Goal: Leave review/rating: Share an evaluation or opinion about a product, service, or content

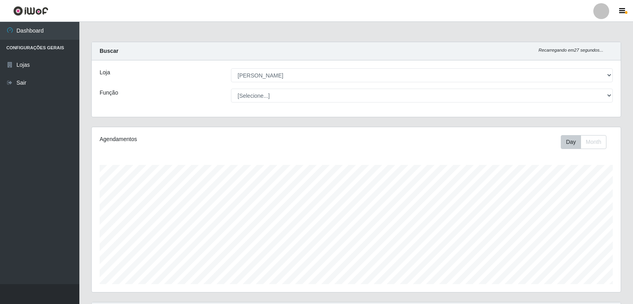
select select "523"
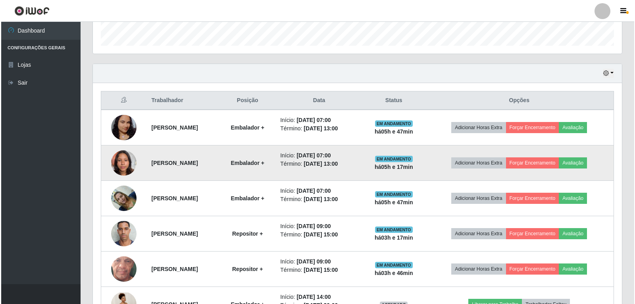
scroll to position [278, 0]
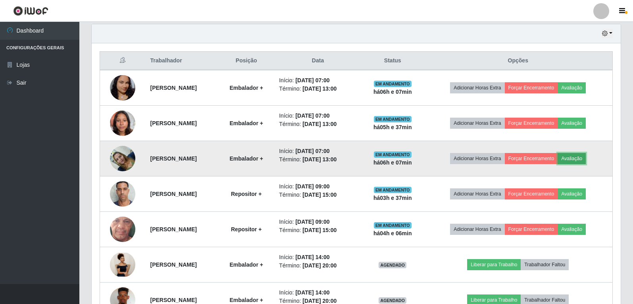
click at [586, 160] on button "Avaliação" at bounding box center [572, 158] width 28 height 11
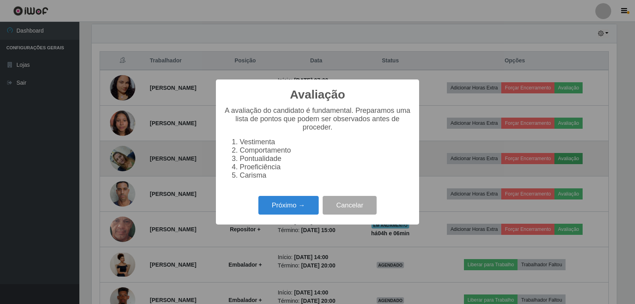
scroll to position [165, 525]
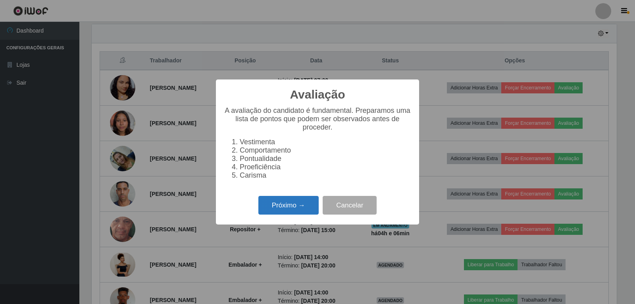
click at [289, 210] on button "Próximo →" at bounding box center [288, 205] width 60 height 19
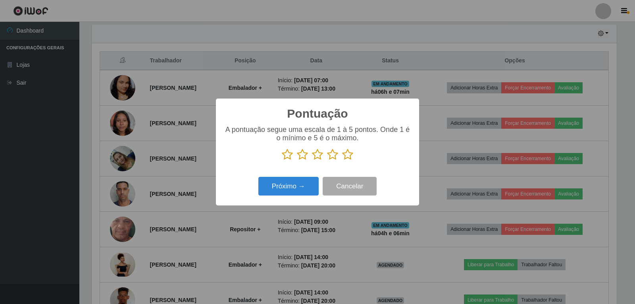
scroll to position [396740, 396379]
click at [350, 156] on icon at bounding box center [347, 154] width 11 height 12
click at [342, 160] on input "radio" at bounding box center [342, 160] width 0 height 0
click at [289, 192] on button "Próximo →" at bounding box center [288, 186] width 60 height 19
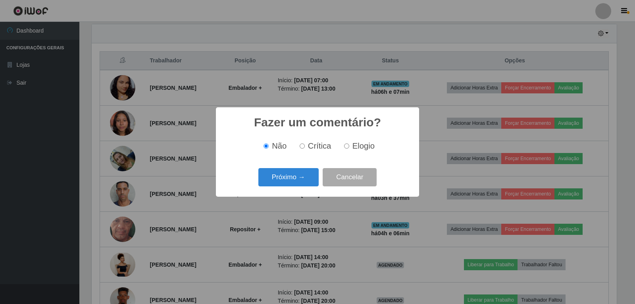
click at [345, 148] on input "Elogio" at bounding box center [346, 145] width 5 height 5
radio input "true"
click at [296, 174] on button "Próximo →" at bounding box center [288, 177] width 60 height 19
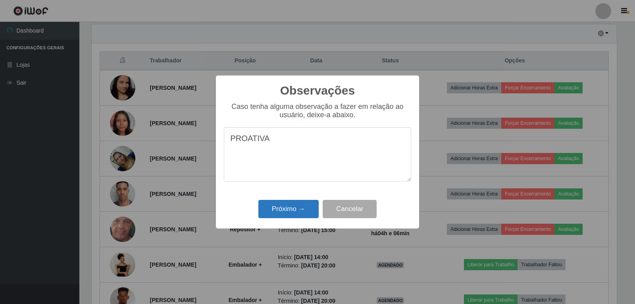
type textarea "PROATIVA"
click at [279, 210] on button "Próximo →" at bounding box center [288, 209] width 60 height 19
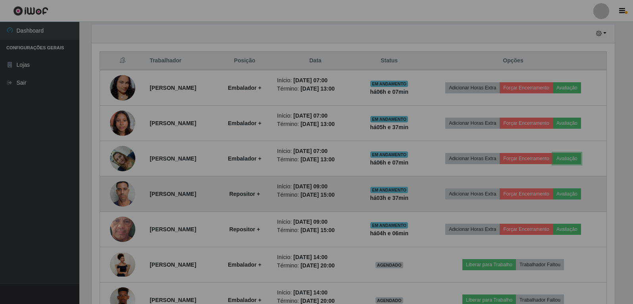
scroll to position [165, 529]
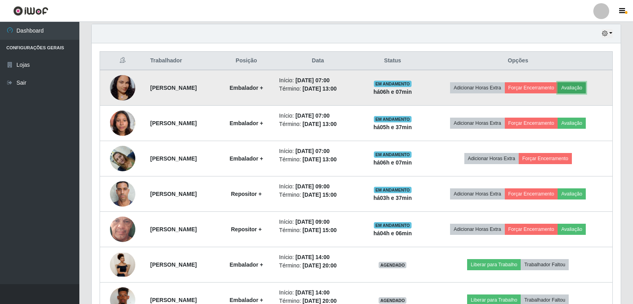
click at [580, 87] on button "Avaliação" at bounding box center [572, 87] width 28 height 11
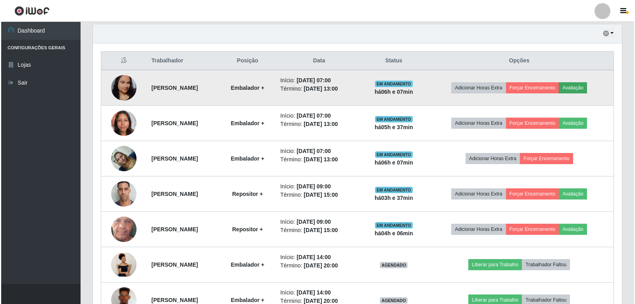
scroll to position [165, 525]
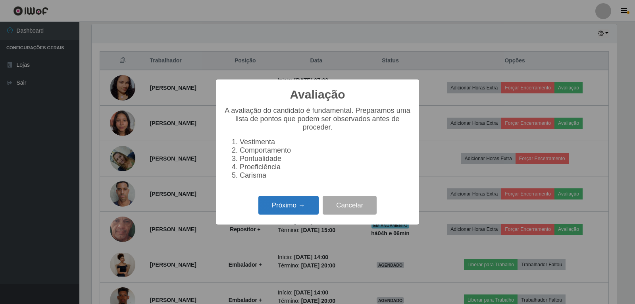
click at [306, 201] on button "Próximo →" at bounding box center [288, 205] width 60 height 19
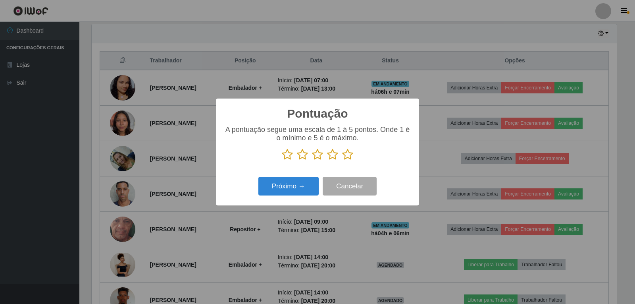
click at [344, 156] on icon at bounding box center [347, 154] width 11 height 12
click at [342, 160] on input "radio" at bounding box center [342, 160] width 0 height 0
click at [291, 187] on button "Próximo →" at bounding box center [288, 186] width 60 height 19
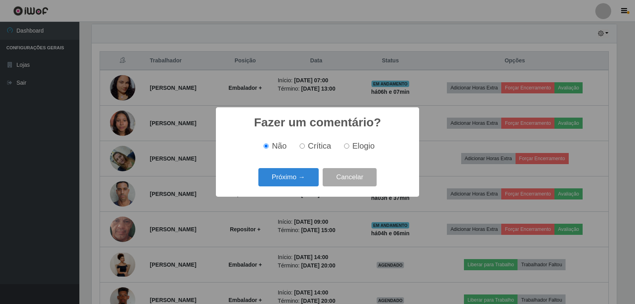
click at [346, 145] on input "Elogio" at bounding box center [346, 145] width 5 height 5
radio input "true"
click at [292, 176] on button "Próximo →" at bounding box center [288, 177] width 60 height 19
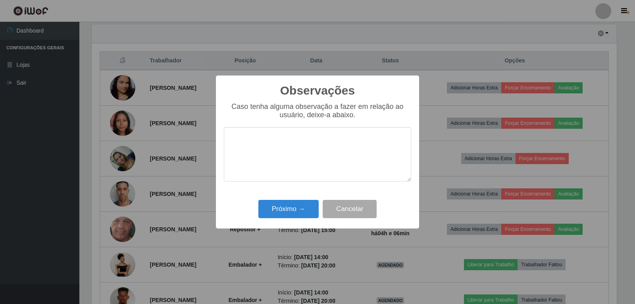
click at [270, 145] on textarea at bounding box center [317, 154] width 187 height 54
type textarea "PROATIVA"
click at [281, 214] on button "Próximo →" at bounding box center [288, 209] width 60 height 19
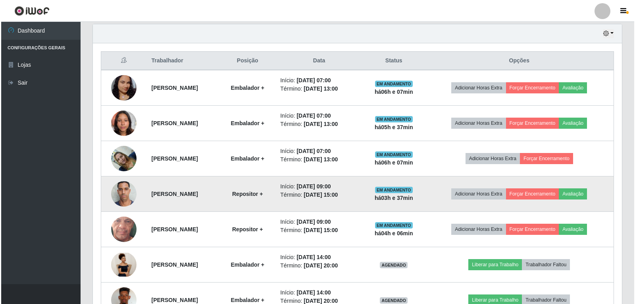
scroll to position [165, 529]
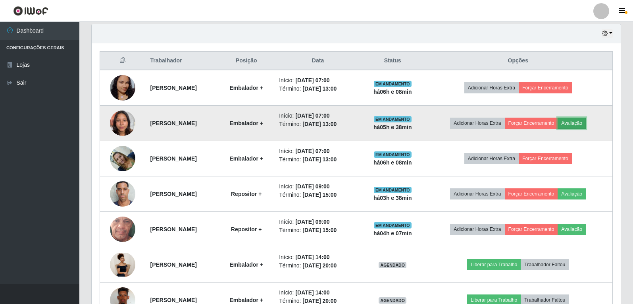
click at [586, 121] on button "Avaliação" at bounding box center [572, 122] width 28 height 11
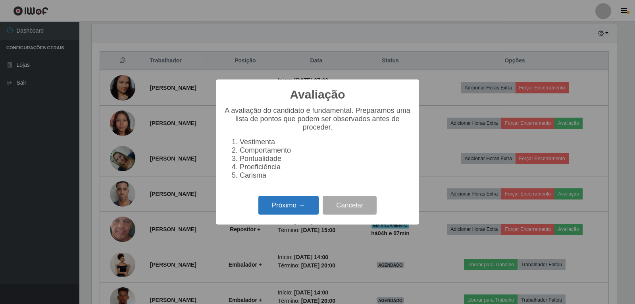
click at [281, 210] on button "Próximo →" at bounding box center [288, 205] width 60 height 19
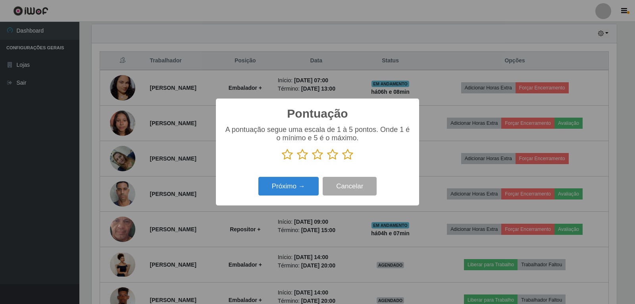
scroll to position [396740, 396379]
click at [348, 156] on icon at bounding box center [347, 154] width 11 height 12
click at [342, 160] on input "radio" at bounding box center [342, 160] width 0 height 0
click at [291, 187] on button "Próximo →" at bounding box center [288, 186] width 60 height 19
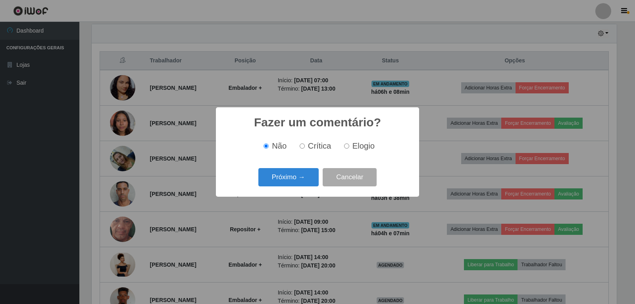
click at [344, 148] on input "Elogio" at bounding box center [346, 145] width 5 height 5
radio input "true"
click at [289, 179] on button "Próximo →" at bounding box center [288, 177] width 60 height 19
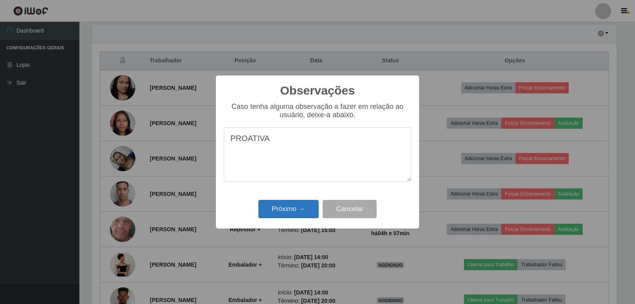
type textarea "PROATIVA"
click at [304, 203] on button "Próximo →" at bounding box center [288, 209] width 60 height 19
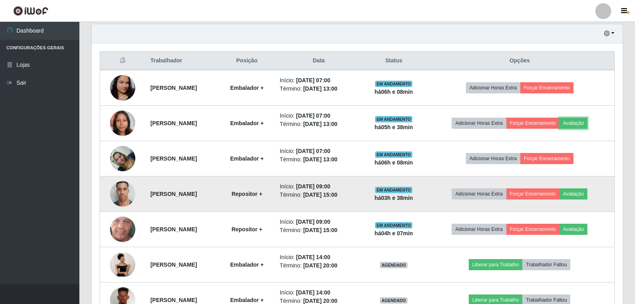
scroll to position [165, 529]
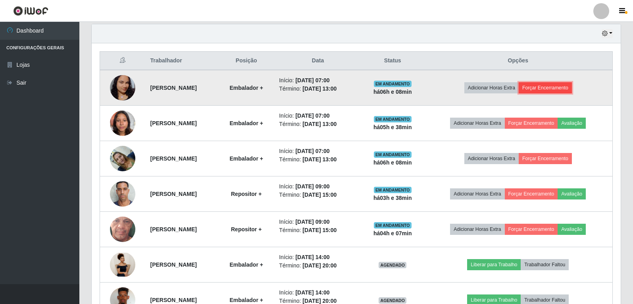
click at [567, 90] on button "Forçar Encerramento" at bounding box center [545, 87] width 53 height 11
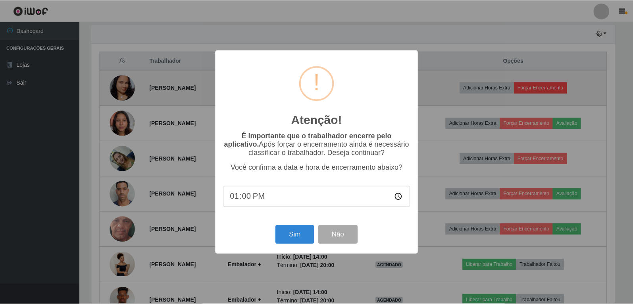
scroll to position [165, 525]
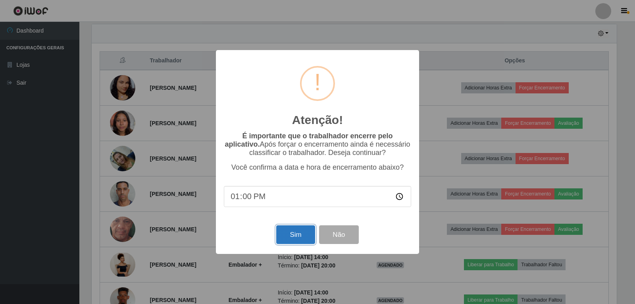
click at [299, 238] on button "Sim" at bounding box center [295, 234] width 38 height 19
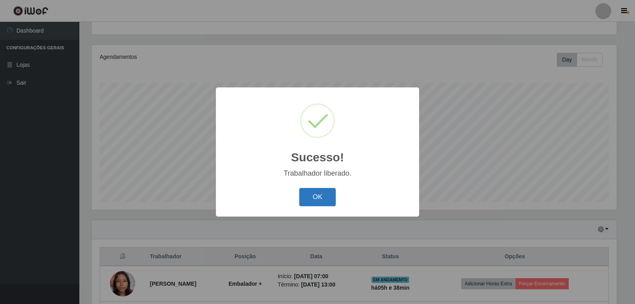
click at [327, 197] on button "OK" at bounding box center [317, 197] width 37 height 19
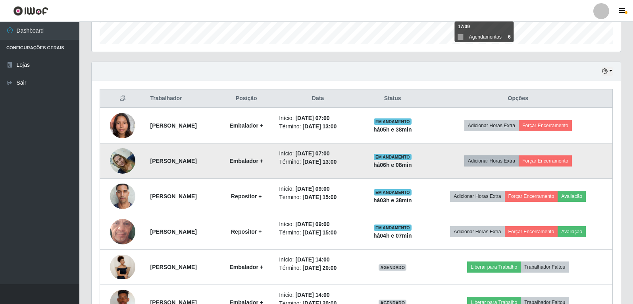
scroll to position [241, 0]
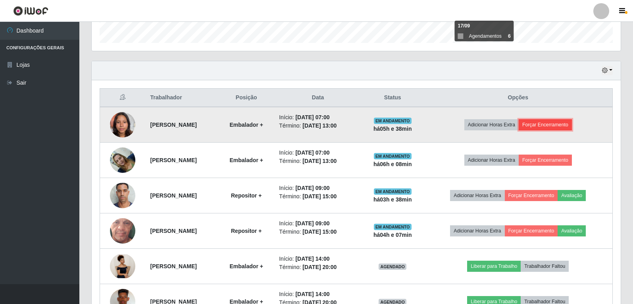
click at [554, 125] on button "Forçar Encerramento" at bounding box center [545, 124] width 53 height 11
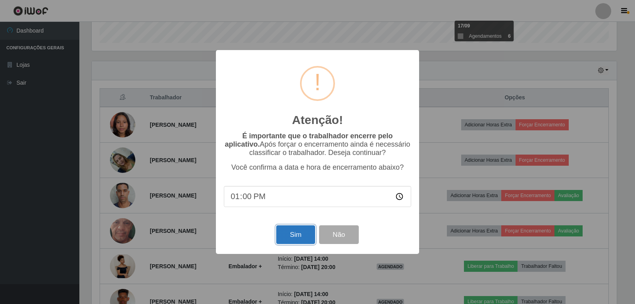
click at [300, 235] on button "Sim" at bounding box center [295, 234] width 38 height 19
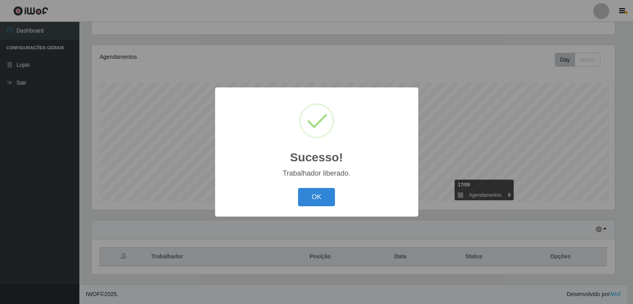
scroll to position [0, 0]
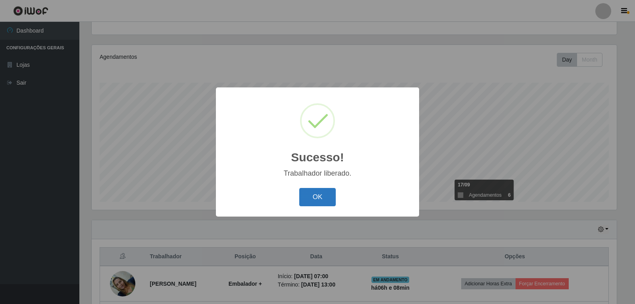
click at [320, 200] on button "OK" at bounding box center [317, 197] width 37 height 19
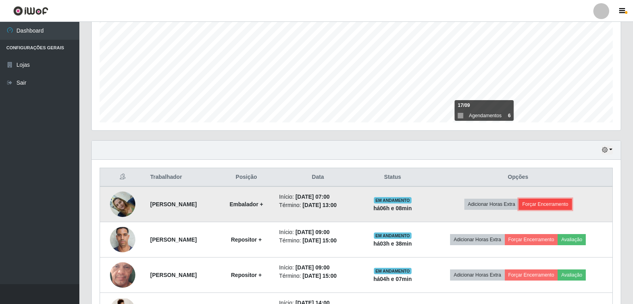
click at [553, 202] on button "Forçar Encerramento" at bounding box center [545, 203] width 53 height 11
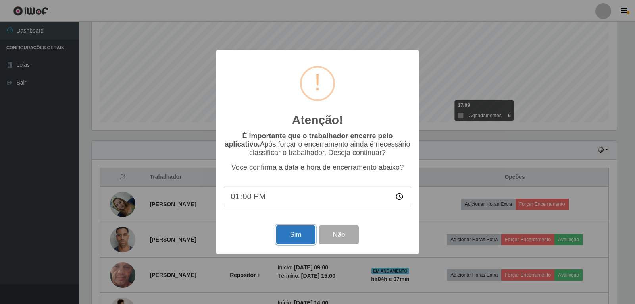
click at [298, 238] on button "Sim" at bounding box center [295, 234] width 38 height 19
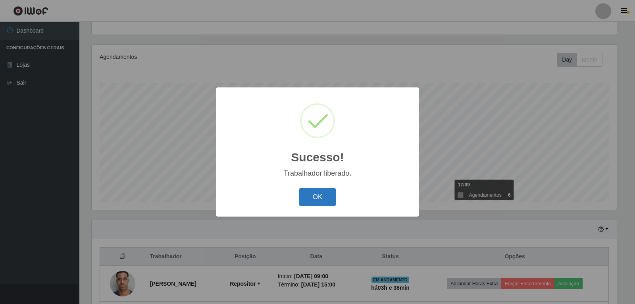
click at [322, 196] on button "OK" at bounding box center [317, 197] width 37 height 19
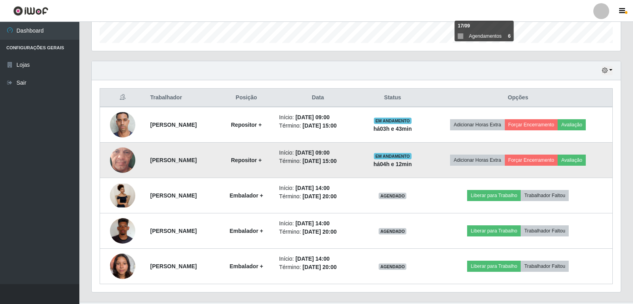
click at [121, 162] on img at bounding box center [122, 160] width 25 height 56
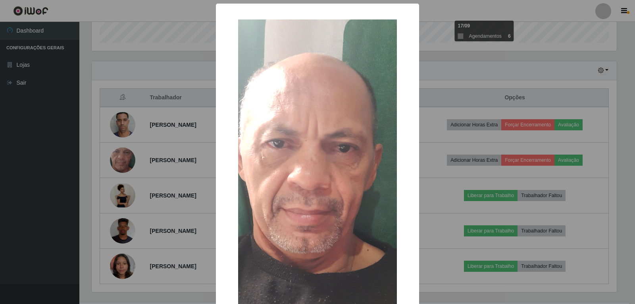
click at [453, 161] on div "× OK Cancel" at bounding box center [317, 152] width 635 height 304
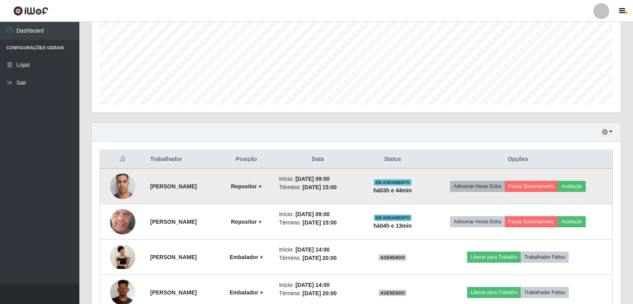
scroll to position [219, 0]
